Goal: Navigation & Orientation: Find specific page/section

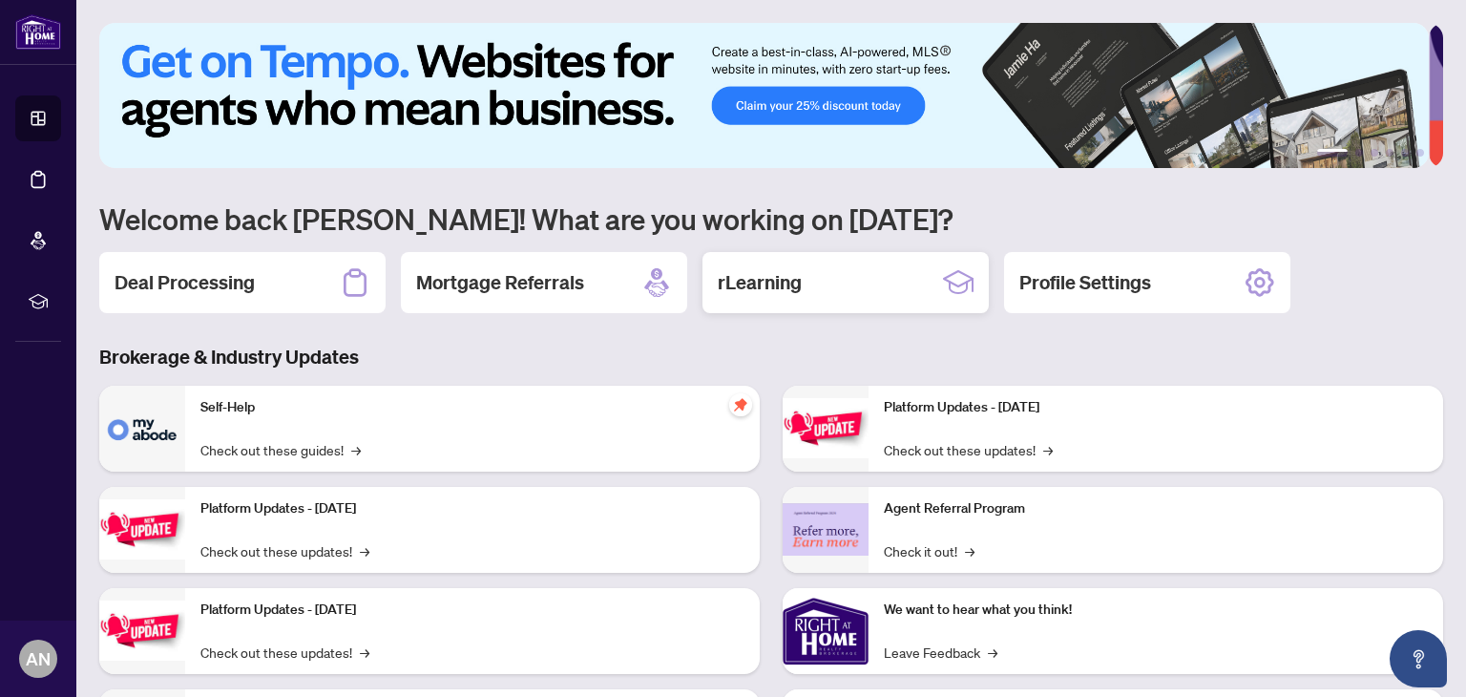
click at [793, 282] on h2 "rLearning" at bounding box center [760, 282] width 84 height 27
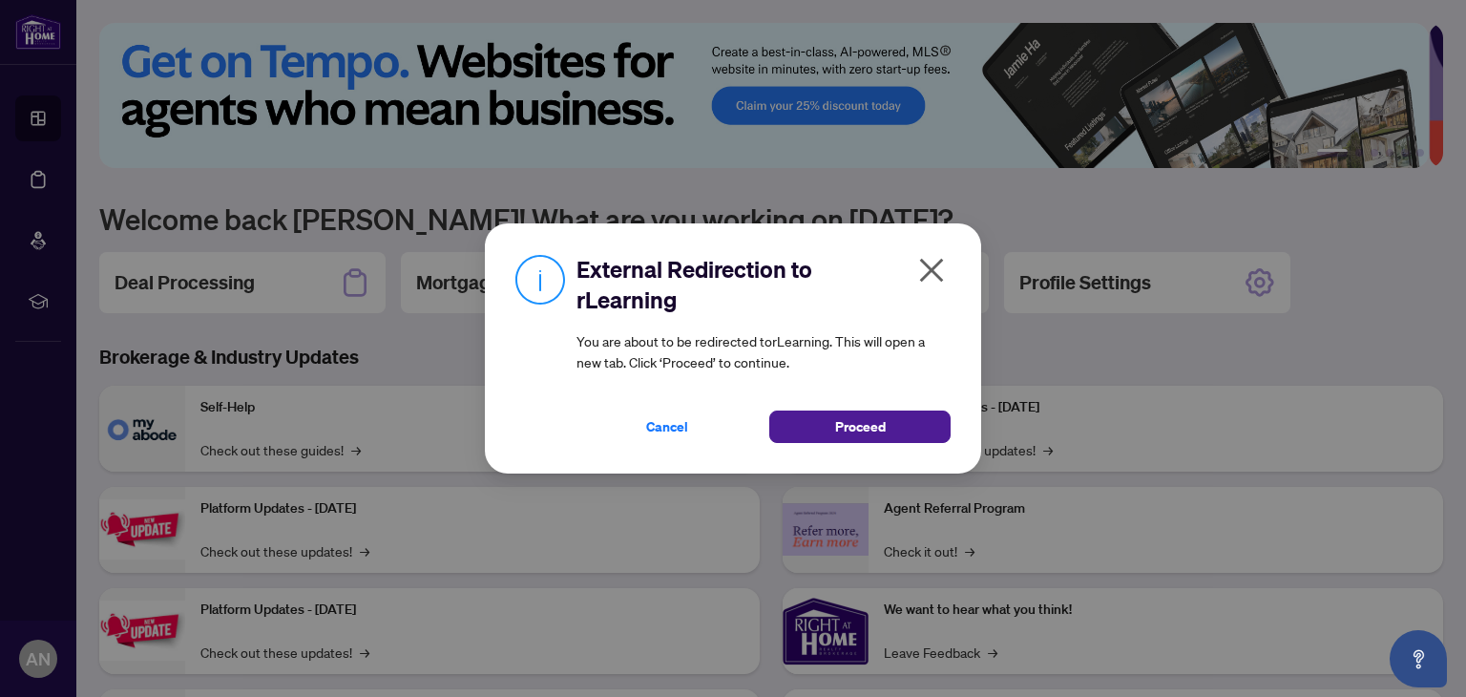
click at [942, 274] on icon "close" at bounding box center [931, 270] width 31 height 31
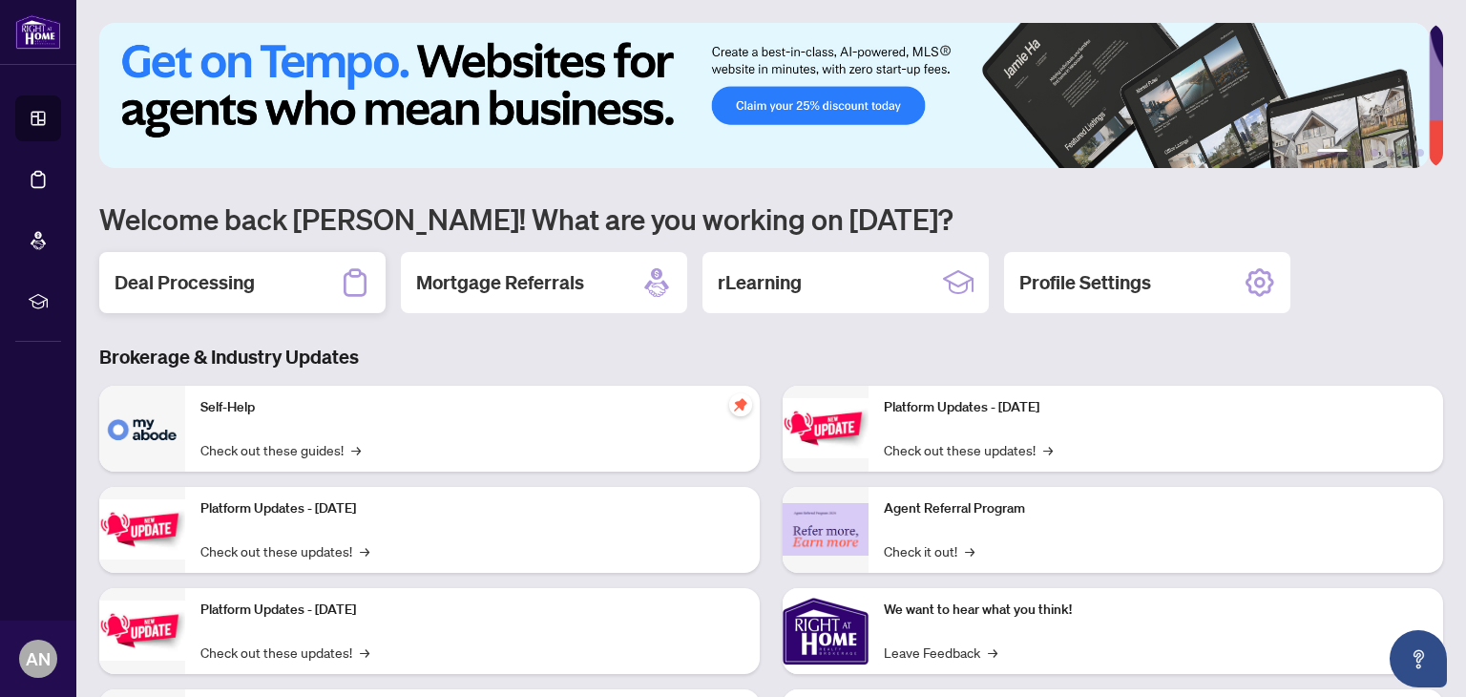
click at [273, 286] on div "Deal Processing" at bounding box center [242, 282] width 286 height 61
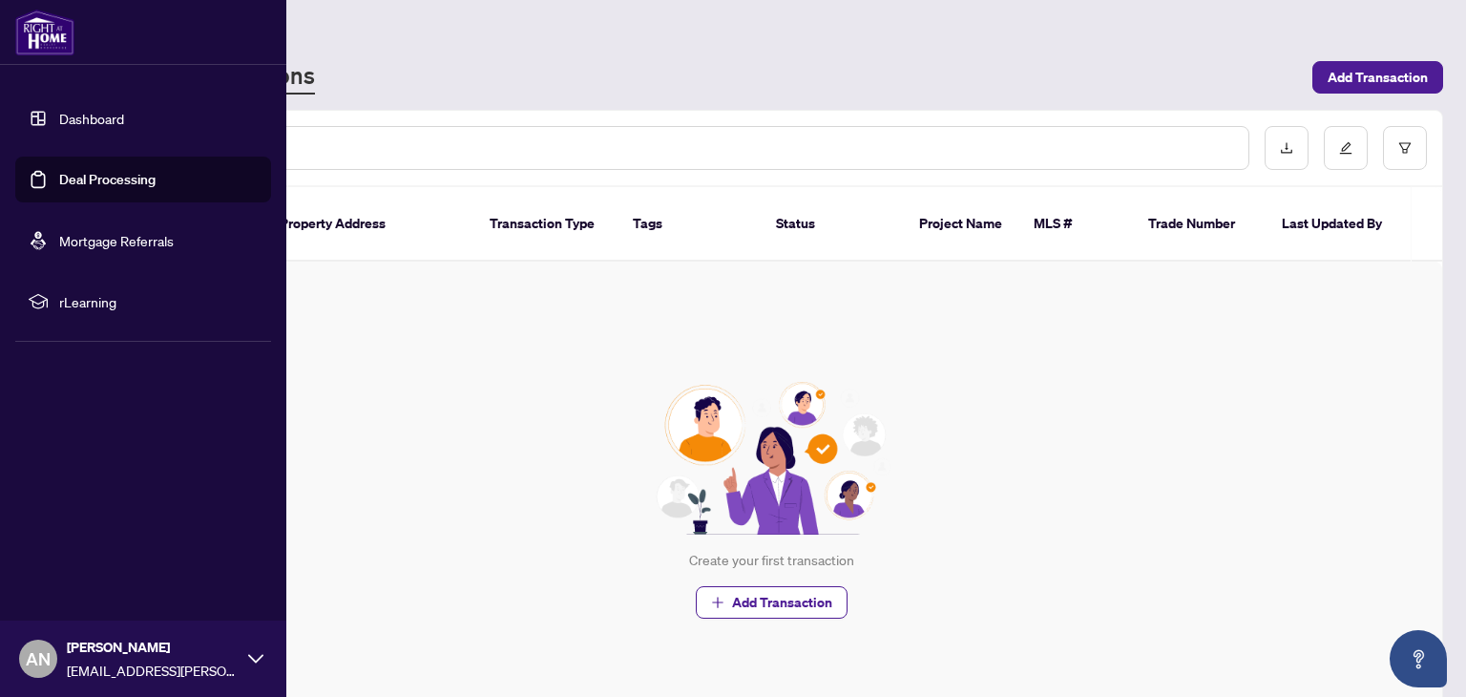
click at [64, 119] on link "Dashboard" at bounding box center [91, 118] width 65 height 17
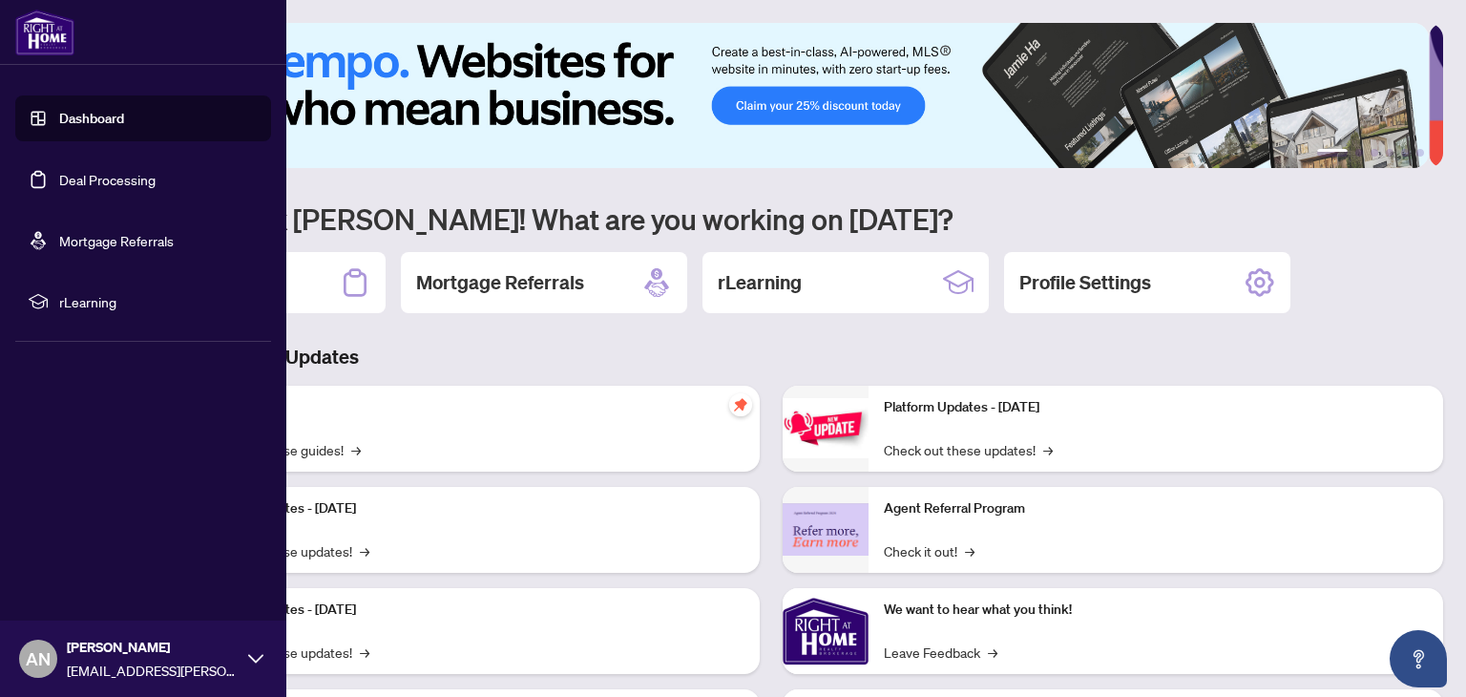
click at [103, 249] on link "Mortgage Referrals" at bounding box center [116, 240] width 115 height 17
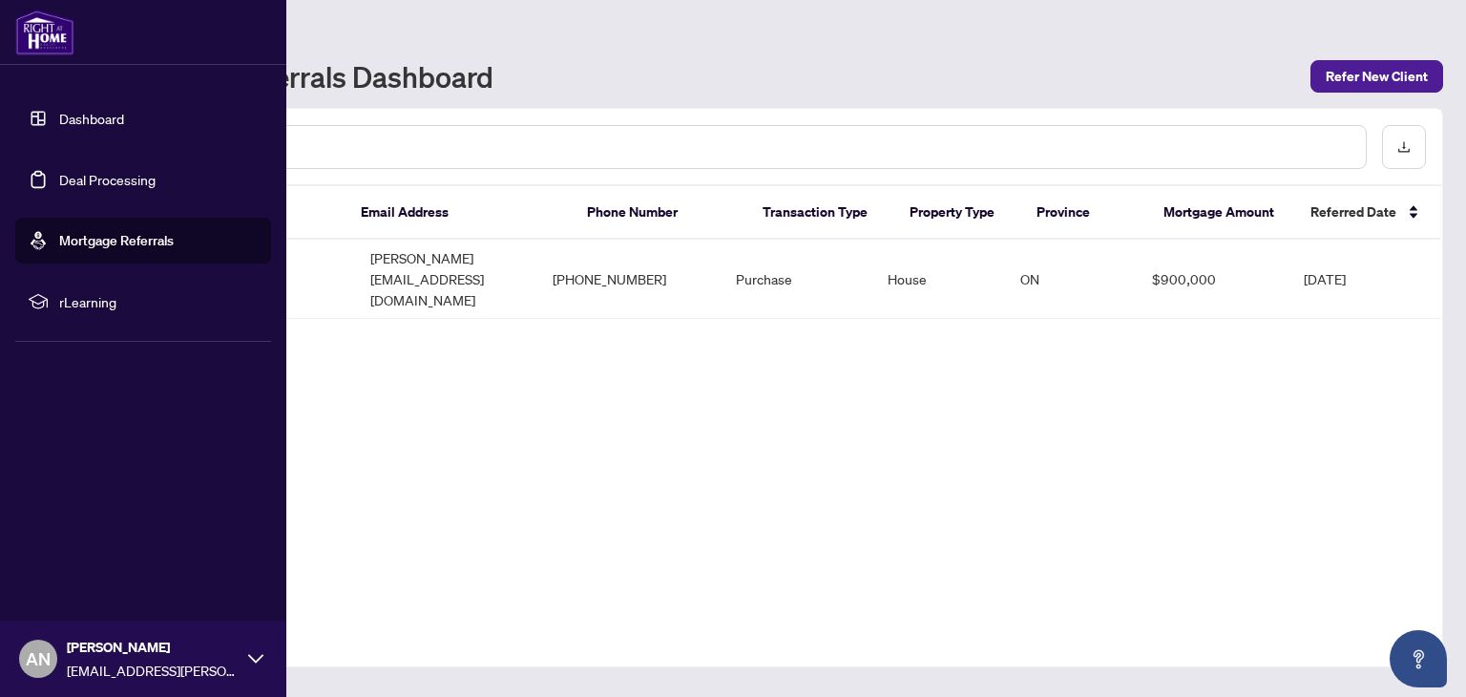
click at [66, 310] on span "rLearning" at bounding box center [158, 301] width 198 height 21
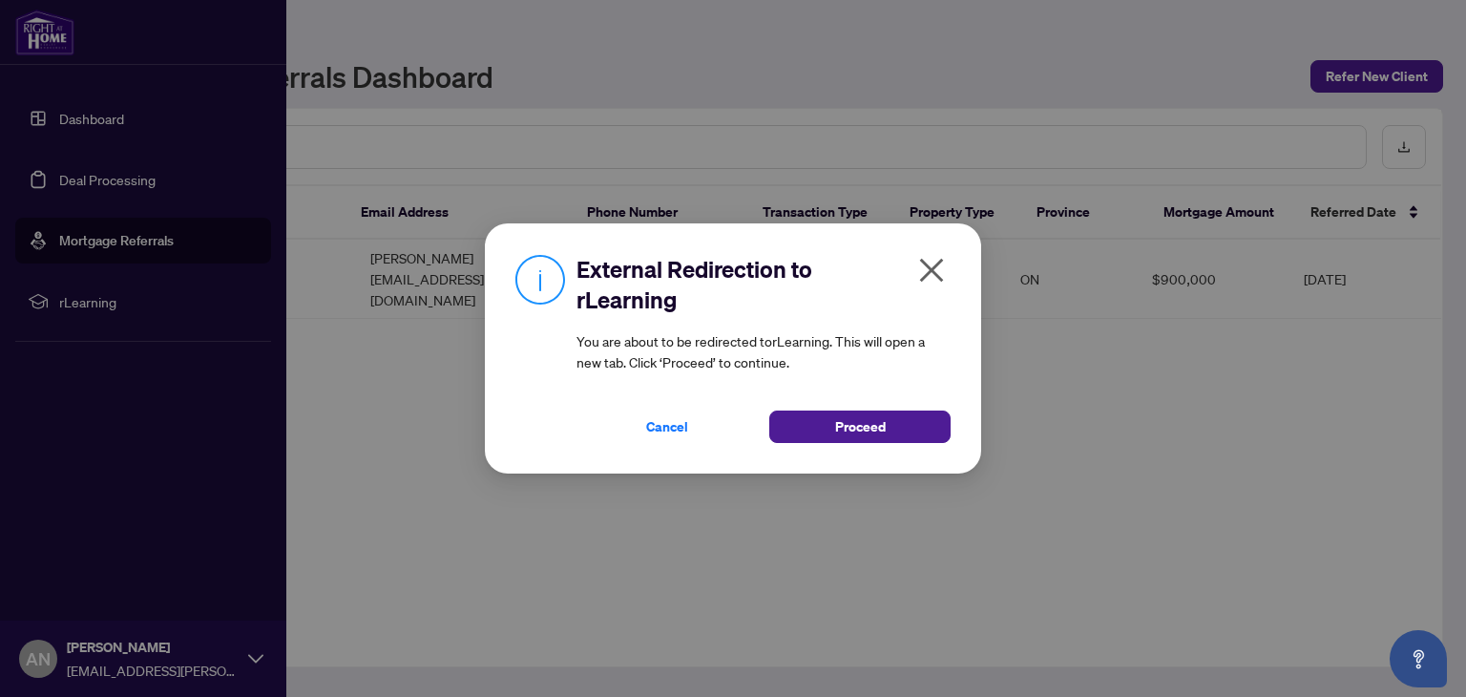
click at [954, 253] on div "External Redirection to rLearning You are about to be redirected to rLearning .…" at bounding box center [733, 348] width 496 height 250
click at [937, 266] on icon "close" at bounding box center [931, 270] width 31 height 31
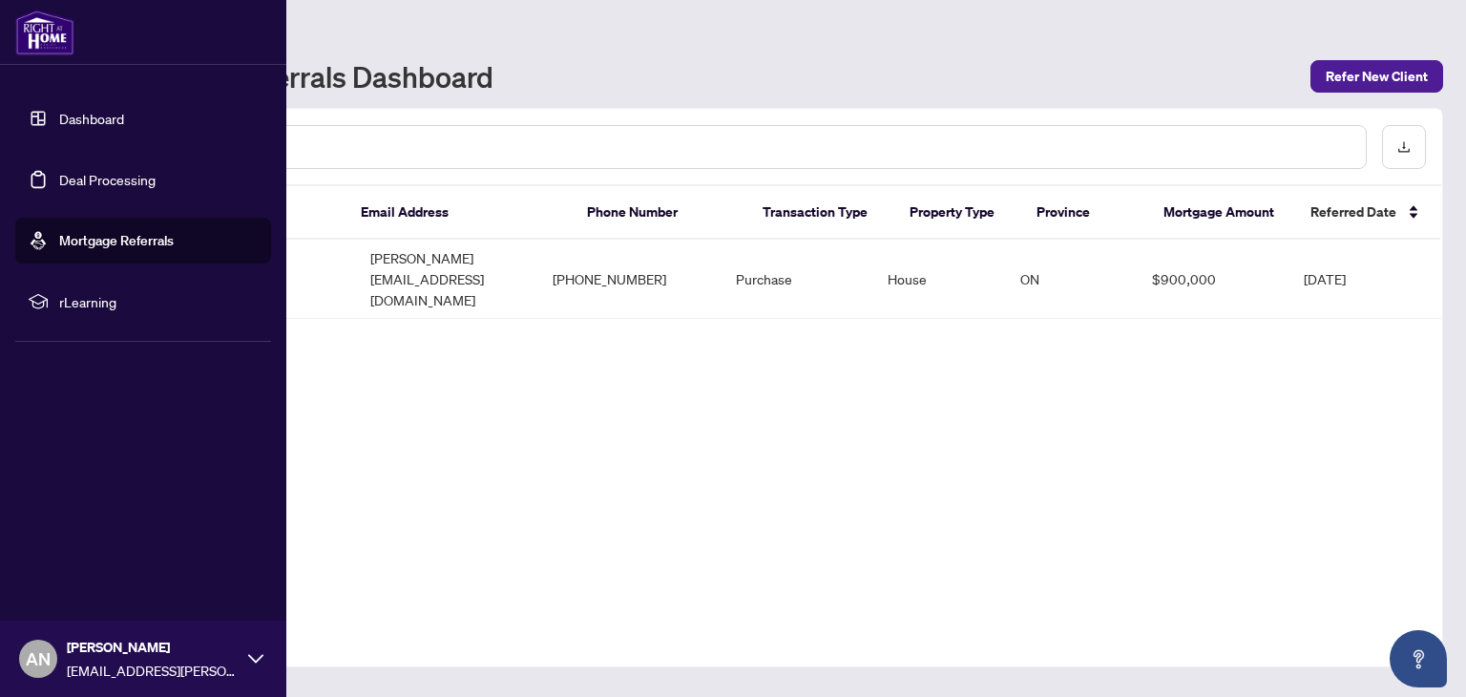
click at [81, 110] on link "Dashboard" at bounding box center [91, 118] width 65 height 17
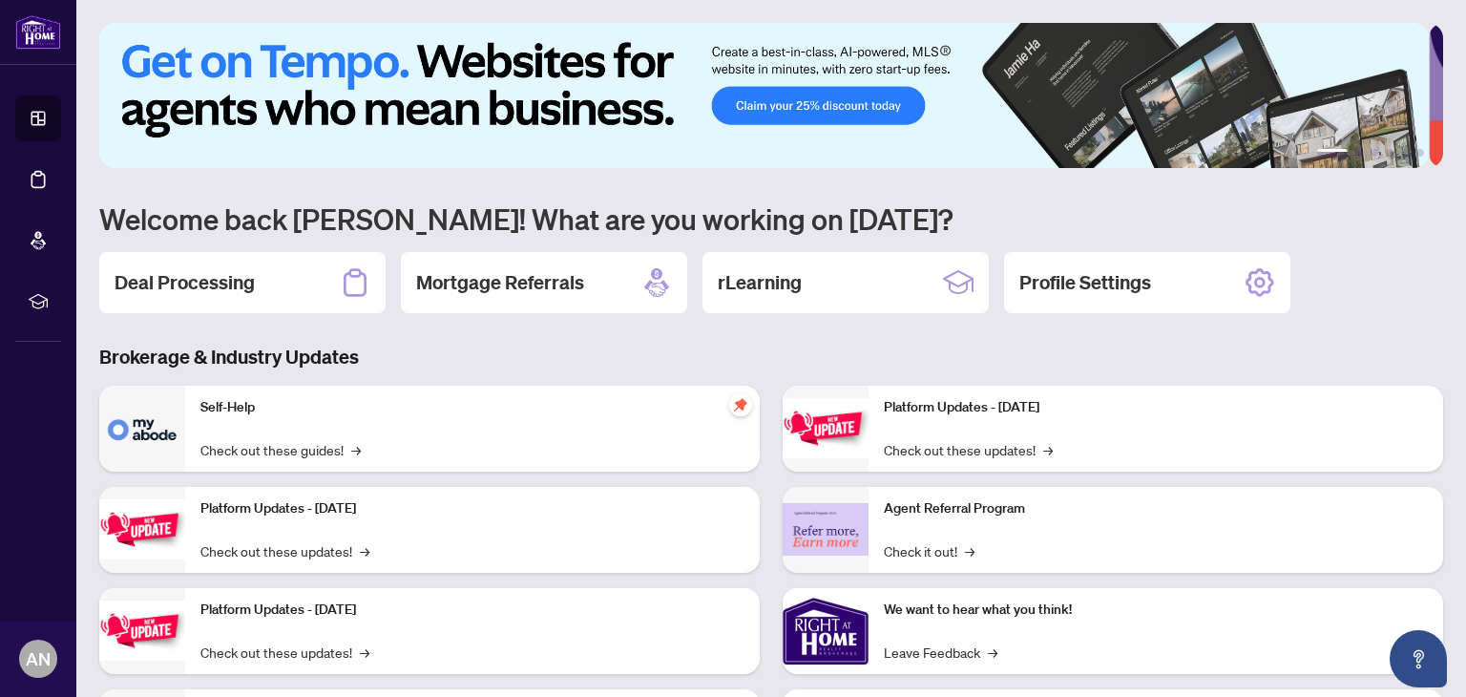
click at [512, 129] on img at bounding box center [763, 95] width 1329 height 145
